Goal: Navigation & Orientation: Find specific page/section

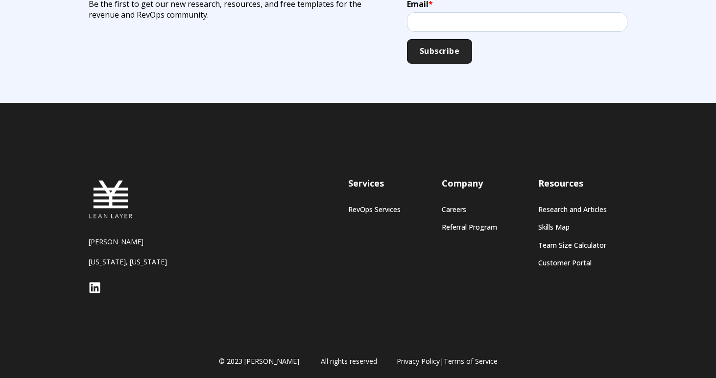
scroll to position [1031, 0]
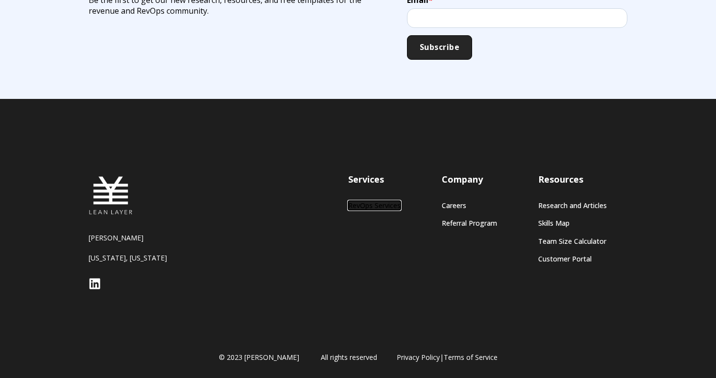
click at [374, 209] on link "RevOps Services" at bounding box center [374, 205] width 52 height 8
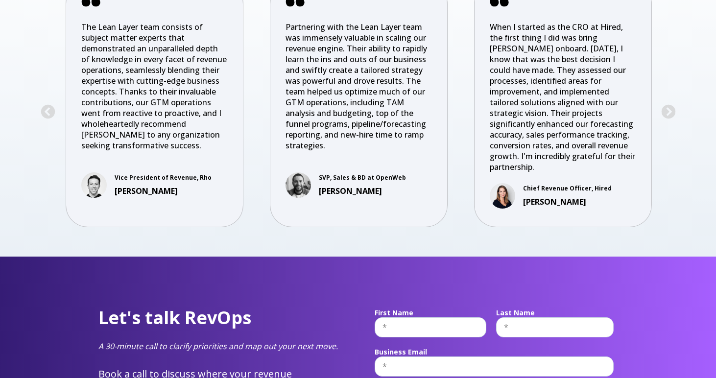
scroll to position [3378, 0]
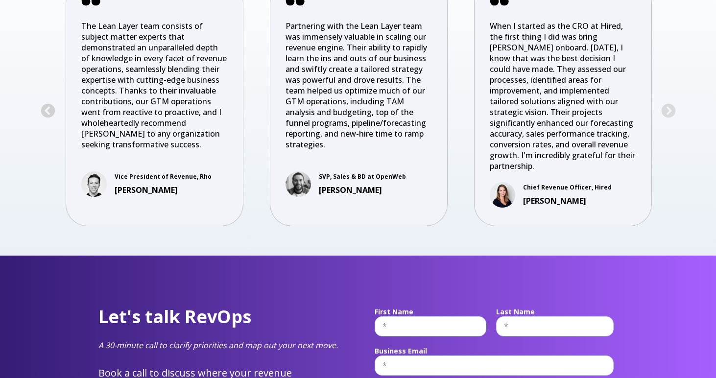
click at [48, 103] on button "Previous" at bounding box center [48, 111] width 16 height 16
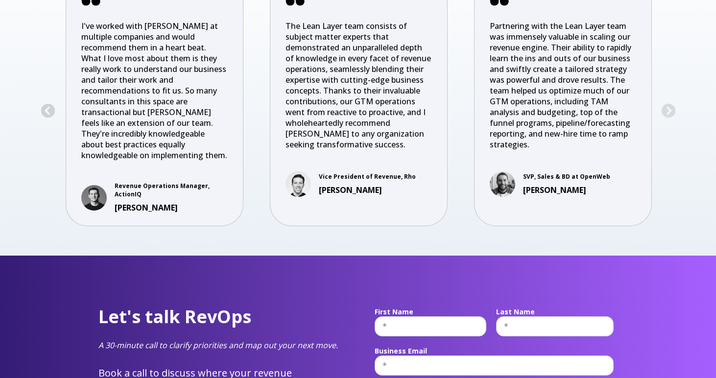
click at [48, 103] on button "Previous" at bounding box center [48, 111] width 16 height 16
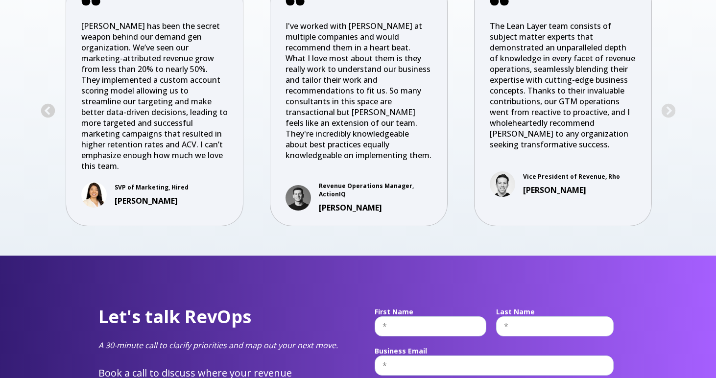
click at [48, 103] on button "Previous" at bounding box center [48, 111] width 16 height 16
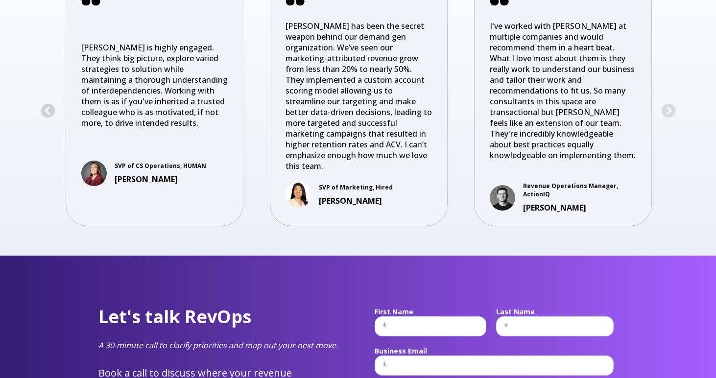
click at [48, 103] on button "Previous" at bounding box center [48, 111] width 16 height 16
